Goal: Information Seeking & Learning: Learn about a topic

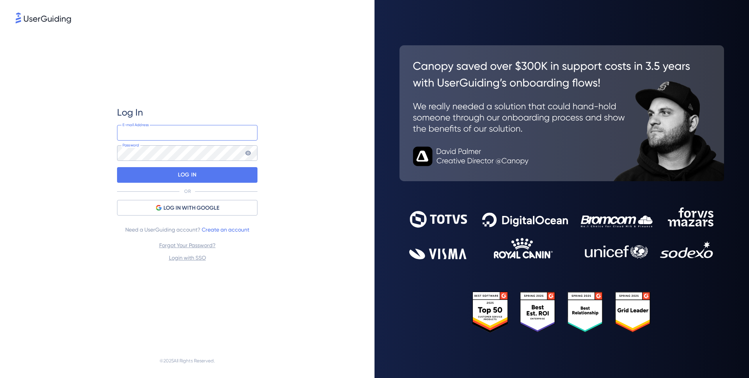
type input "[PERSON_NAME][EMAIL_ADDRESS][DOMAIN_NAME]"
click at [211, 127] on div "Log In [PERSON_NAME][EMAIL_ADDRESS][DOMAIN_NAME] E-mail Address Password LOG IN…" at bounding box center [374, 189] width 749 height 378
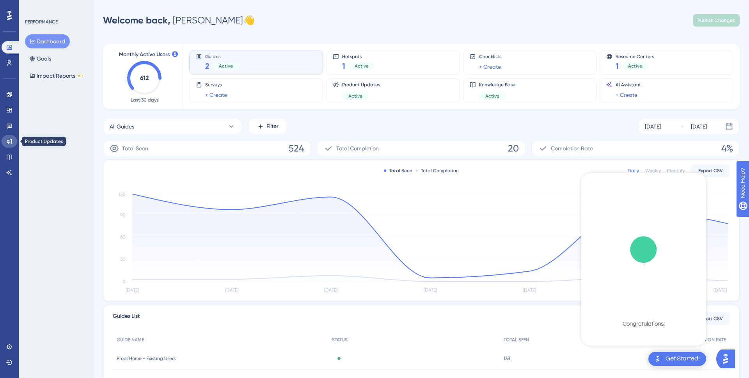
click at [9, 139] on icon at bounding box center [9, 141] width 6 height 6
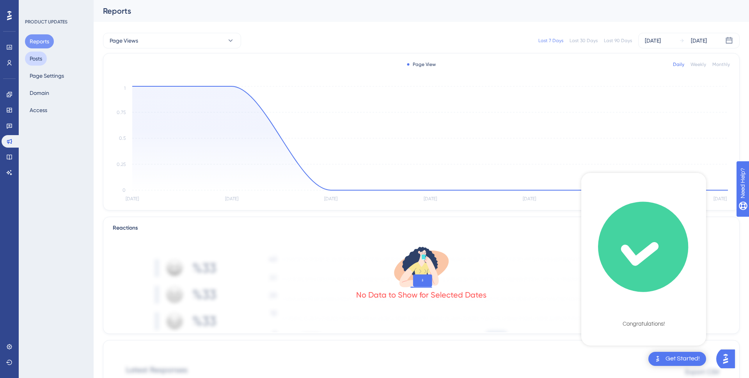
click at [40, 57] on button "Posts" at bounding box center [36, 58] width 22 height 14
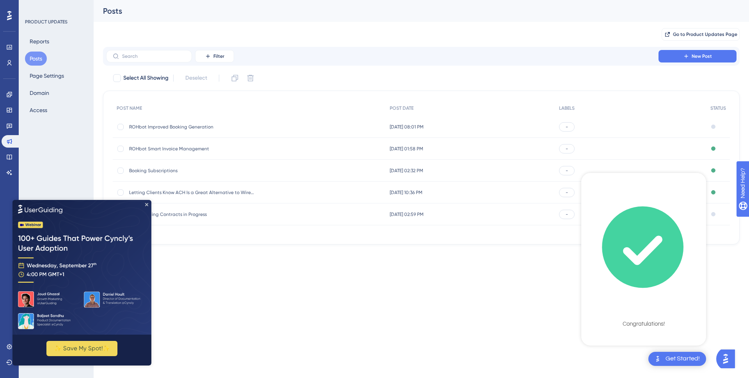
click at [189, 150] on span "ROHbot Smart Invoice Management" at bounding box center [191, 148] width 125 height 6
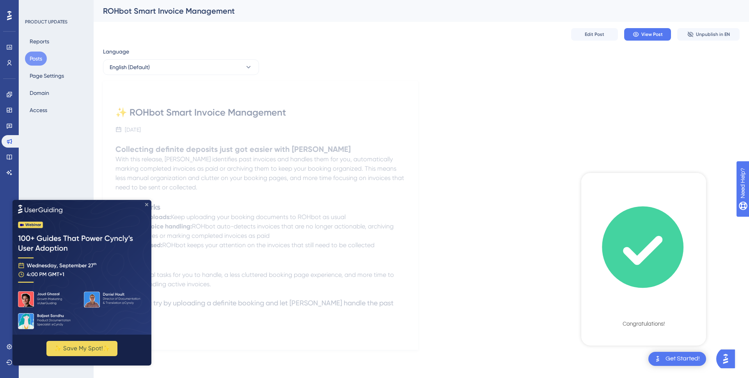
drag, startPoint x: 145, startPoint y: 204, endPoint x: 158, endPoint y: 404, distance: 200.1
click at [145, 204] on icon "Close Preview" at bounding box center [146, 203] width 3 height 3
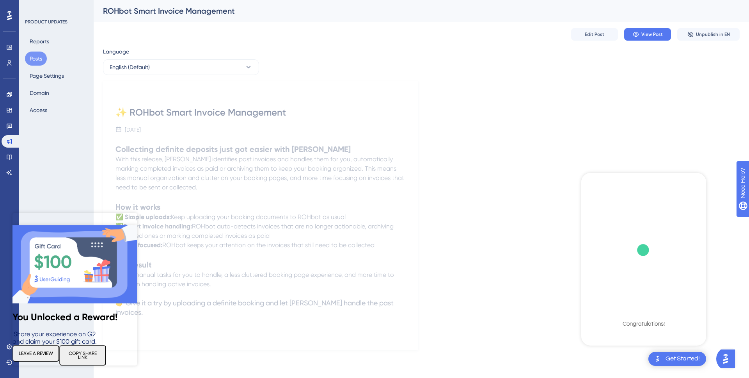
drag, startPoint x: 133, startPoint y: 216, endPoint x: 145, endPoint y: 429, distance: 213.3
click at [133, 216] on icon "Close Preview" at bounding box center [132, 217] width 3 height 3
